Goal: Navigation & Orientation: Find specific page/section

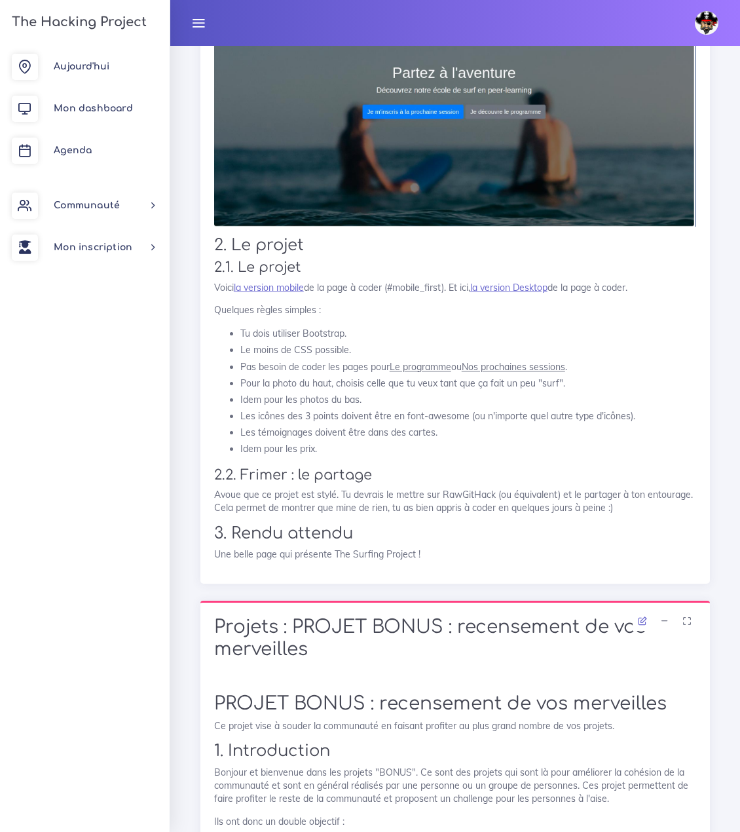
scroll to position [1704, 0]
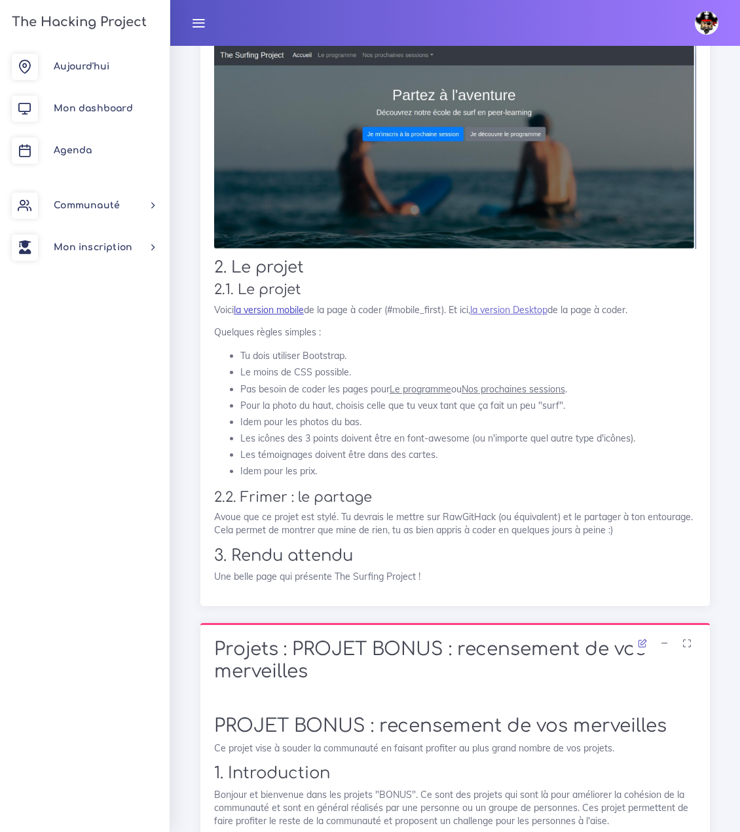
click at [278, 312] on link "la version mobile" at bounding box center [269, 310] width 70 height 12
click at [527, 311] on link "la version Desktop" at bounding box center [508, 310] width 77 height 12
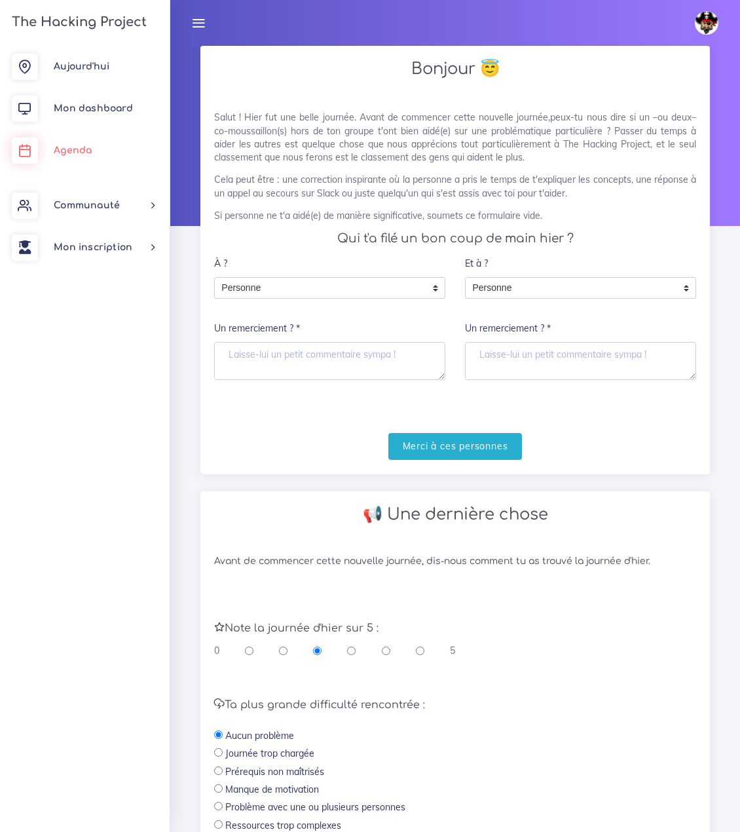
click at [67, 163] on link "Agenda" at bounding box center [85, 151] width 170 height 42
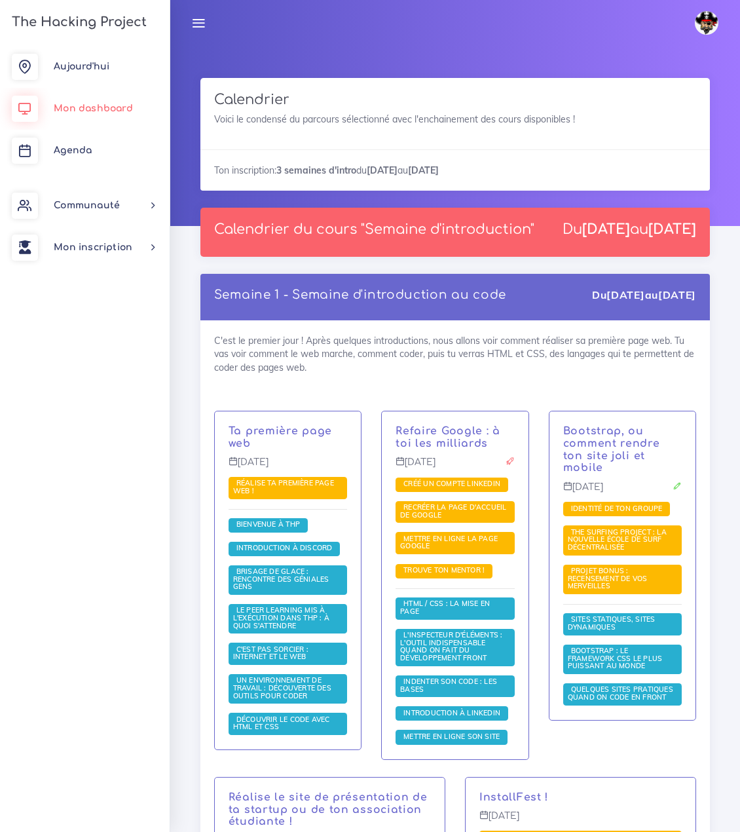
click at [87, 109] on span "Mon dashboard" at bounding box center [93, 109] width 79 height 10
